Goal: Information Seeking & Learning: Learn about a topic

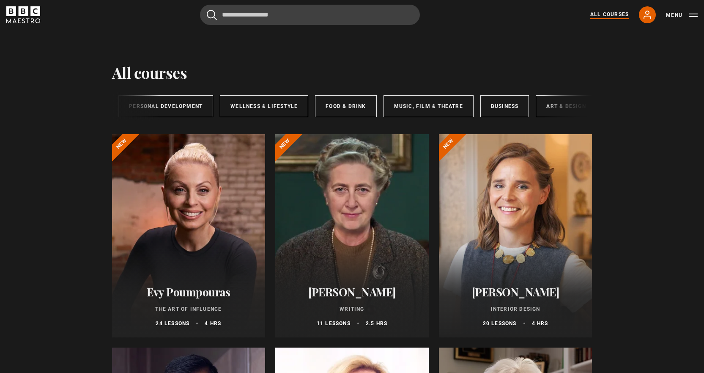
scroll to position [0, 140]
click at [566, 105] on link "Art & Design" at bounding box center [559, 106] width 61 height 22
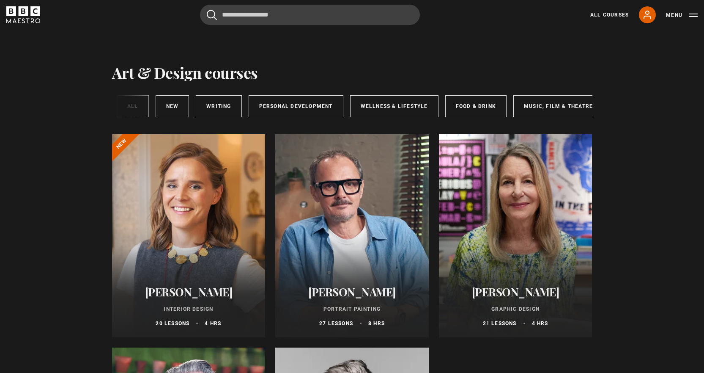
scroll to position [0, 140]
drag, startPoint x: 356, startPoint y: 125, endPoint x: 327, endPoint y: 125, distance: 29.6
click at [327, 125] on div "Art & Design All courses New courses Writing Personal Development Wellness & Li…" at bounding box center [352, 105] width 481 height 46
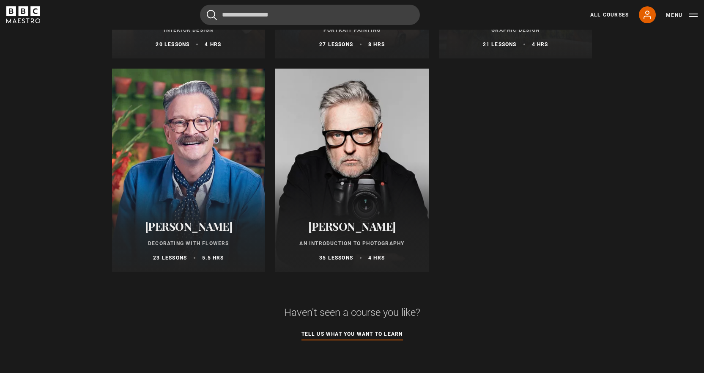
scroll to position [326, 0]
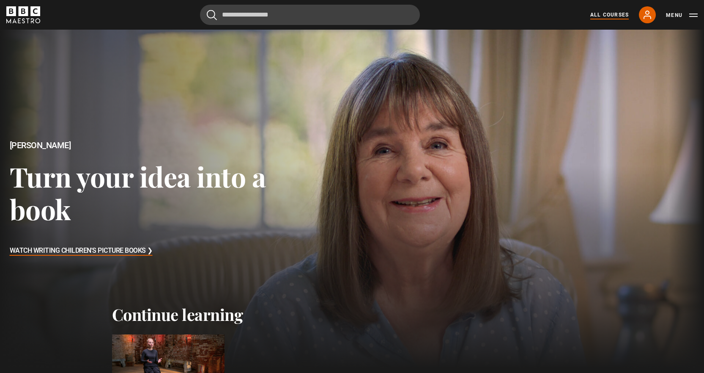
click at [619, 14] on link "All Courses" at bounding box center [610, 15] width 39 height 8
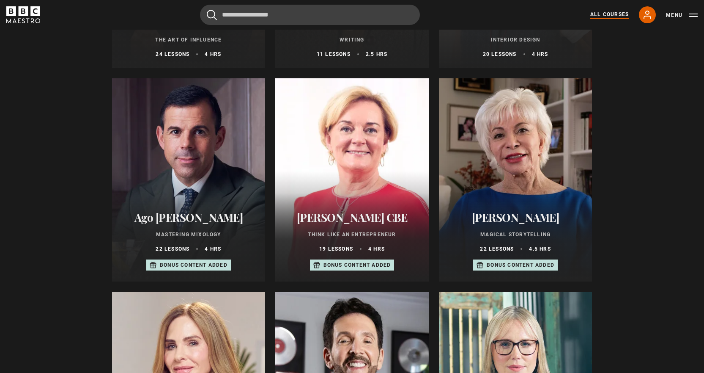
scroll to position [254, 0]
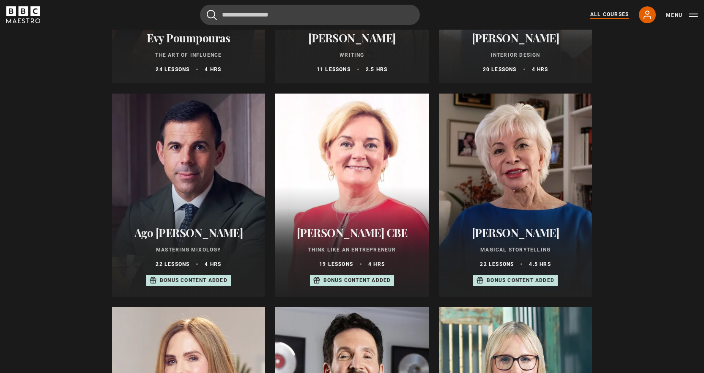
click at [367, 237] on h2 "[PERSON_NAME] CBE" at bounding box center [352, 232] width 133 height 13
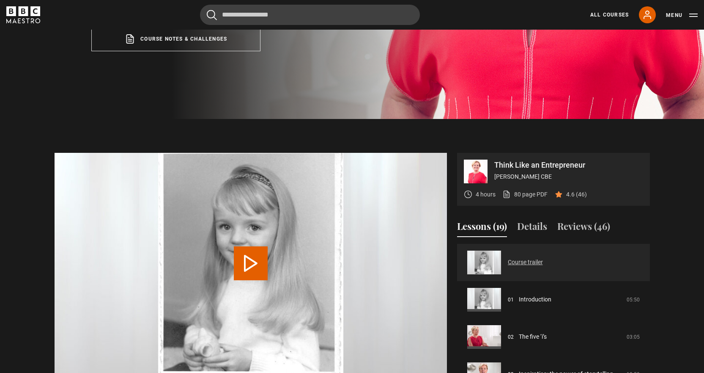
scroll to position [296, 0]
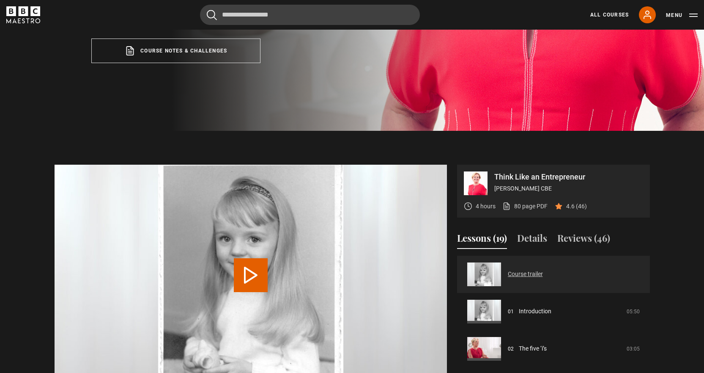
click at [543, 270] on link "Course trailer" at bounding box center [525, 274] width 35 height 9
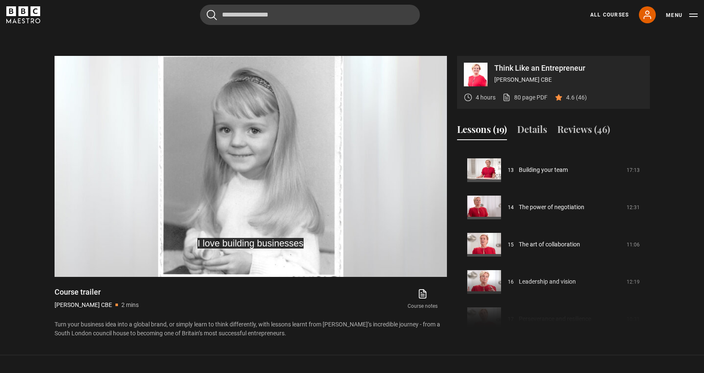
click at [657, 156] on div "Think Like an Entrepreneur [PERSON_NAME] CBE 4 hours 80 page PDF (opens in new …" at bounding box center [352, 197] width 609 height 282
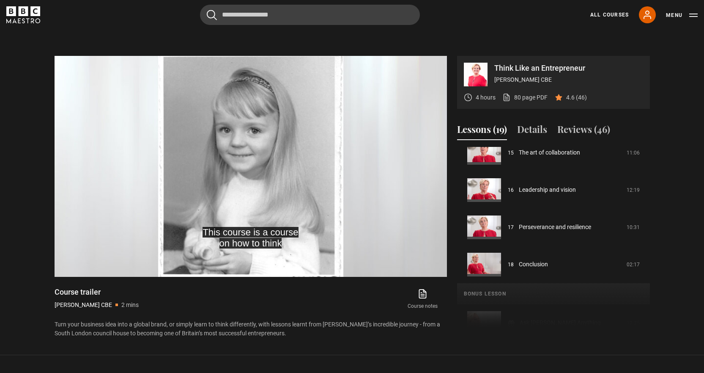
scroll to position [583, 0]
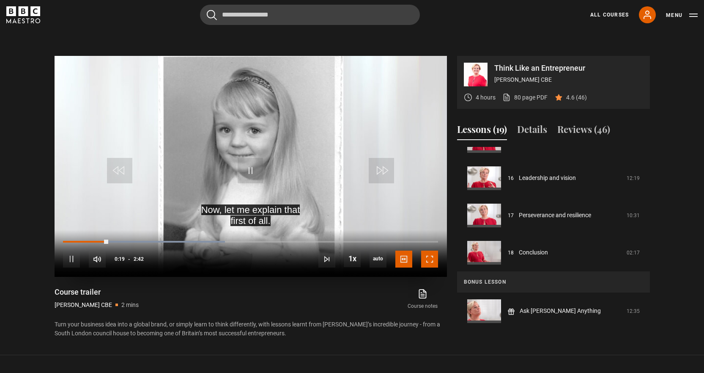
click at [428, 250] on span "Video Player" at bounding box center [429, 258] width 17 height 17
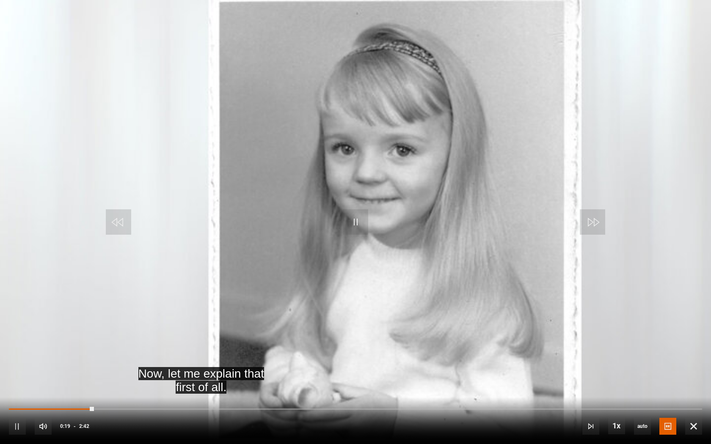
click at [362, 233] on video-js "Now, let me explain that first of all. Video Player is loading. Play Video 10s …" at bounding box center [355, 222] width 711 height 444
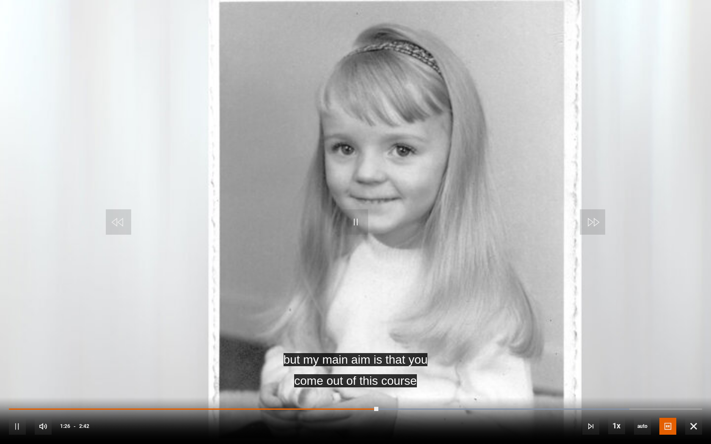
click at [553, 327] on video "Video Player" at bounding box center [355, 222] width 711 height 444
click at [548, 324] on video "Video Player" at bounding box center [355, 222] width 711 height 444
click at [694, 372] on span "Video Player" at bounding box center [693, 426] width 17 height 17
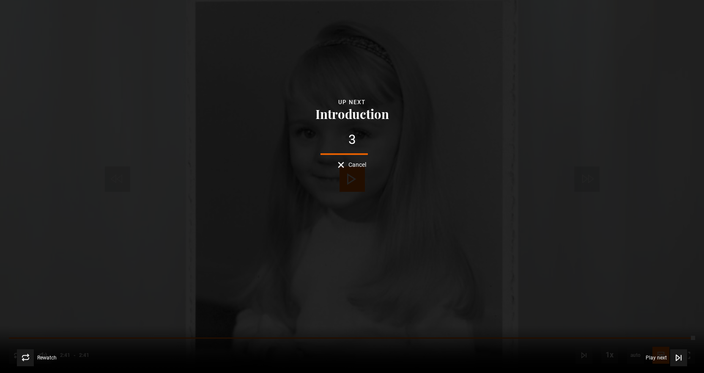
scroll to position [0, 0]
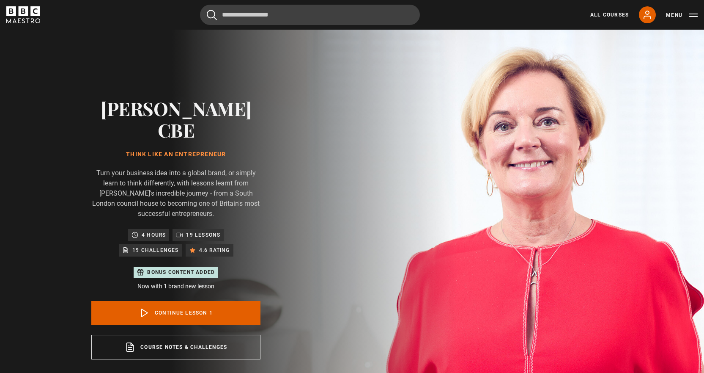
scroll to position [405, 0]
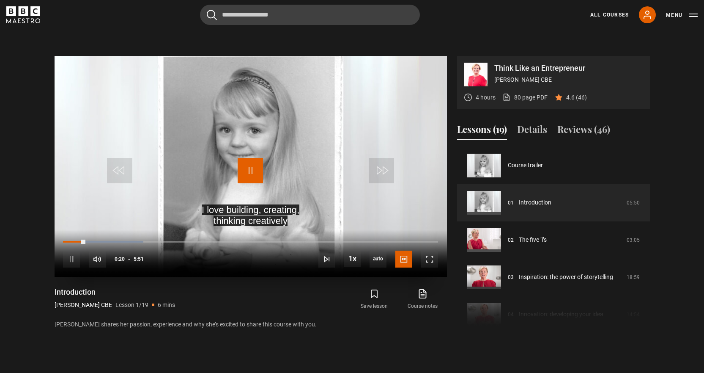
click at [253, 158] on span "Video Player" at bounding box center [250, 170] width 25 height 25
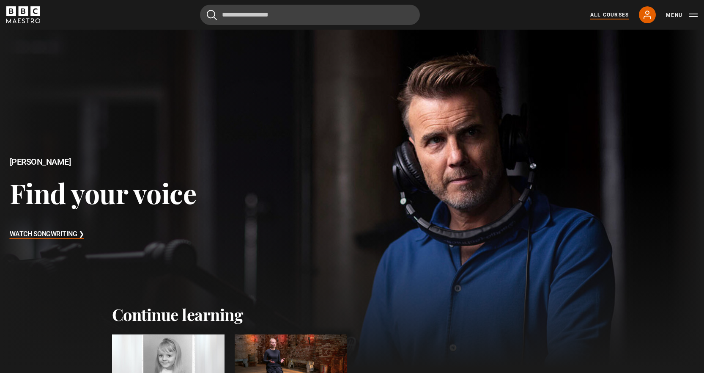
click at [616, 14] on link "All Courses" at bounding box center [610, 15] width 39 height 8
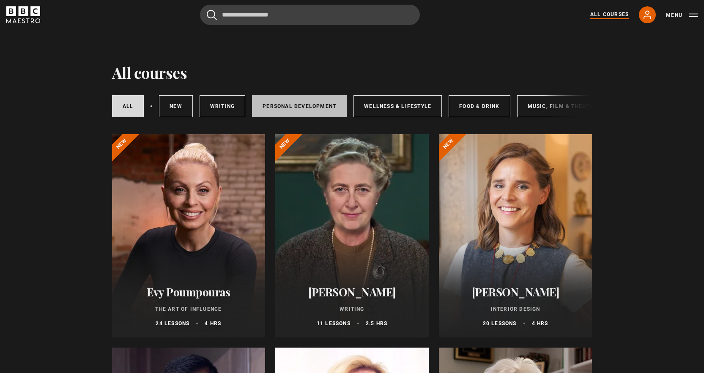
click at [267, 109] on link "Personal Development" at bounding box center [299, 106] width 95 height 22
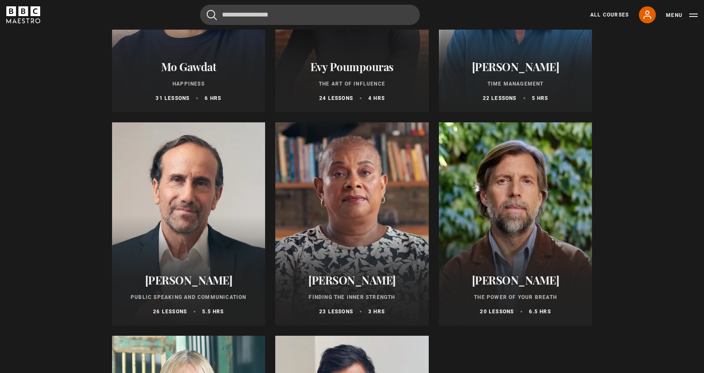
scroll to position [212, 0]
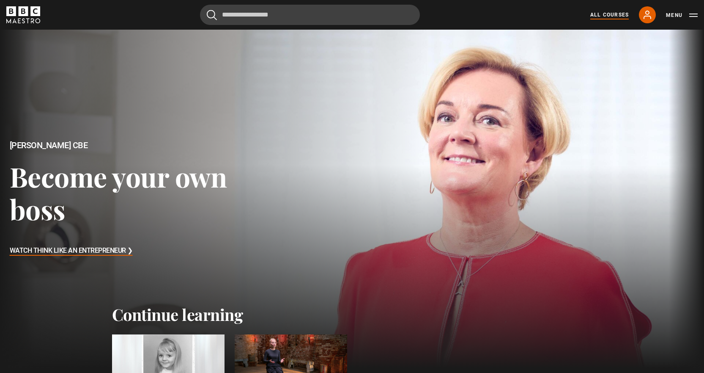
click at [615, 18] on link "All Courses" at bounding box center [610, 15] width 39 height 8
click at [614, 19] on link "All Courses" at bounding box center [610, 15] width 39 height 8
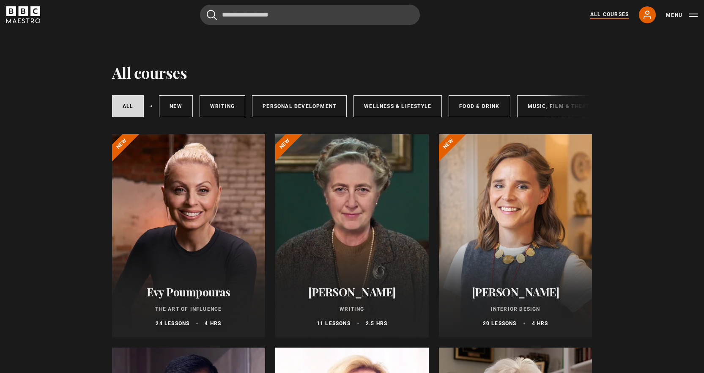
click at [556, 107] on div "All courses New courses Writing Personal Development Wellness & Lifestyle Food …" at bounding box center [352, 106] width 481 height 29
click at [554, 107] on div "All courses New courses Writing Personal Development Wellness & Lifestyle Food …" at bounding box center [352, 106] width 481 height 29
click at [522, 109] on link "Music, Film & Theatre" at bounding box center [562, 106] width 90 height 22
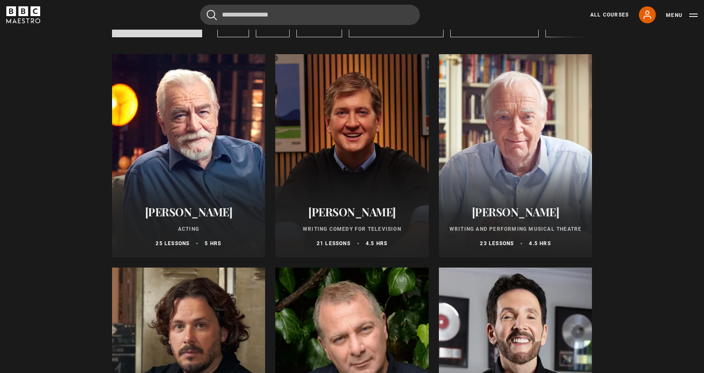
scroll to position [85, 0]
